Goal: Task Accomplishment & Management: Use online tool/utility

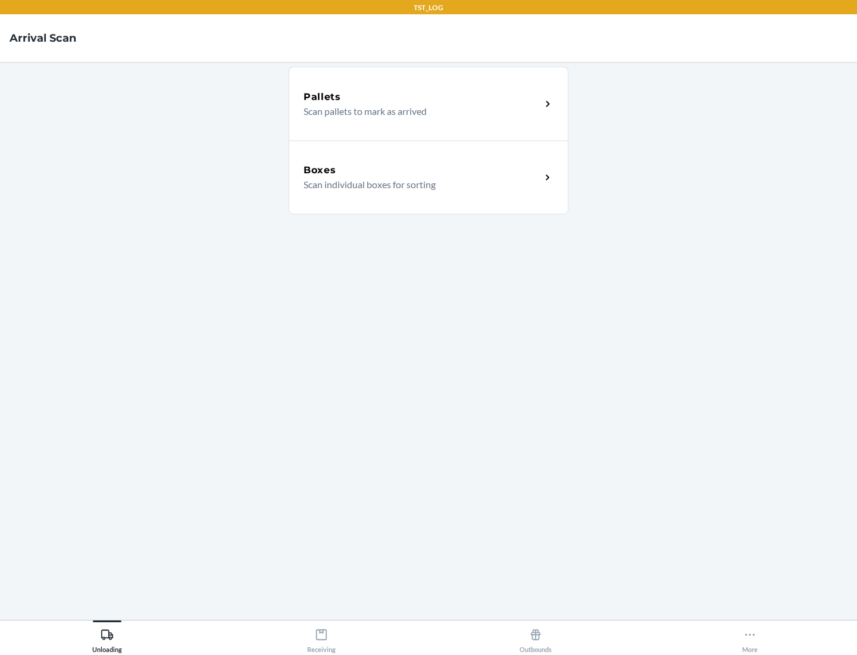
click at [422, 170] on div "Boxes" at bounding box center [421, 170] width 237 height 14
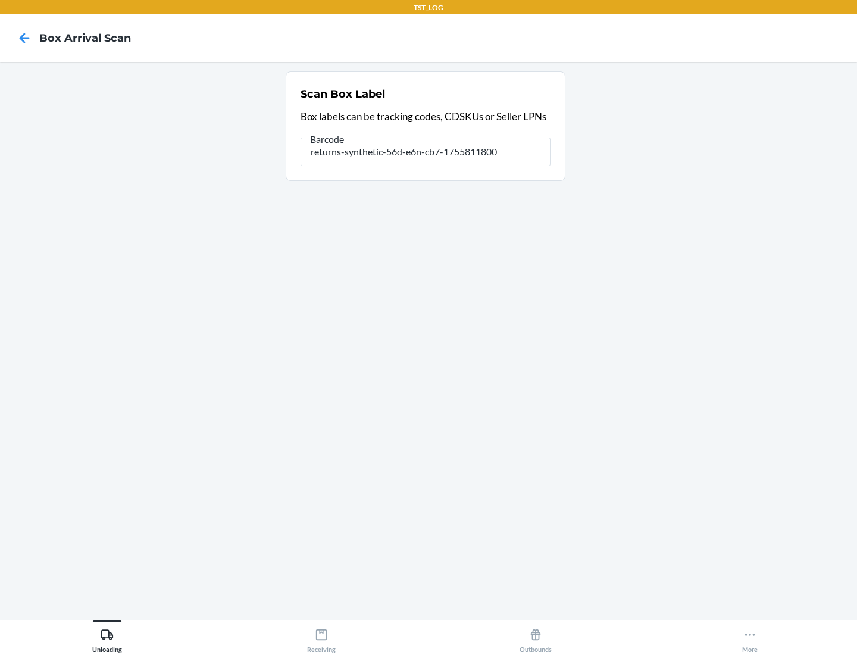
type input "returns-synthetic-56d-e6n-cb7-1755811800"
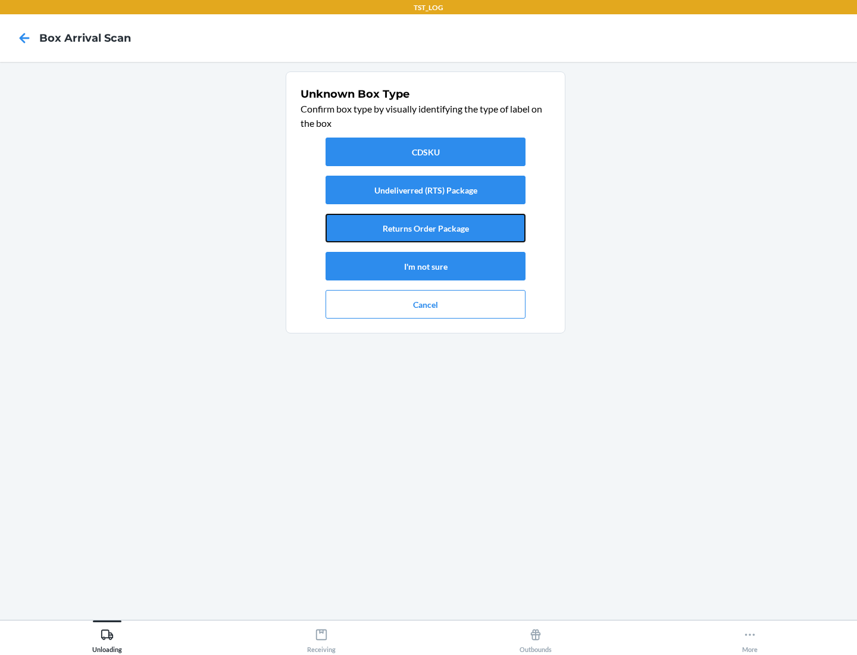
click at [425, 228] on button "Returns Order Package" at bounding box center [426, 228] width 200 height 29
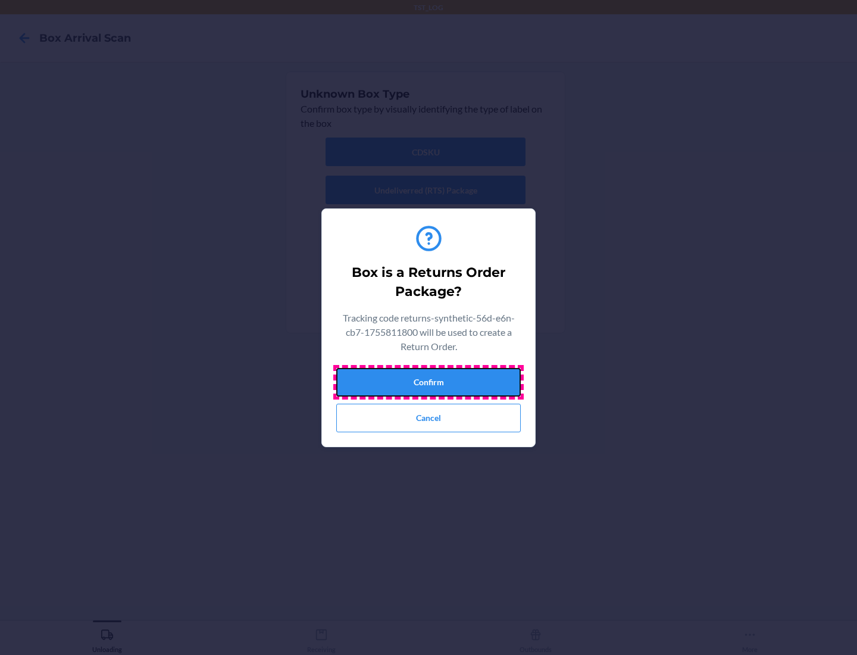
click at [428, 381] on button "Confirm" at bounding box center [428, 382] width 184 height 29
